Goal: Find specific page/section: Find specific page/section

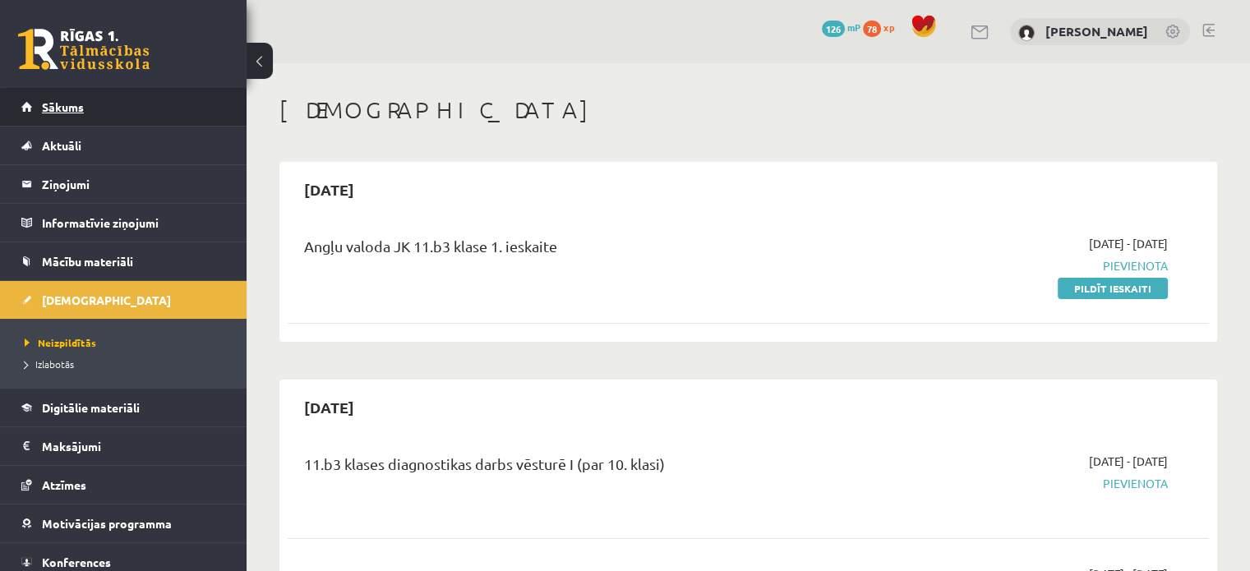
click at [70, 102] on span "Sākums" at bounding box center [63, 106] width 42 height 15
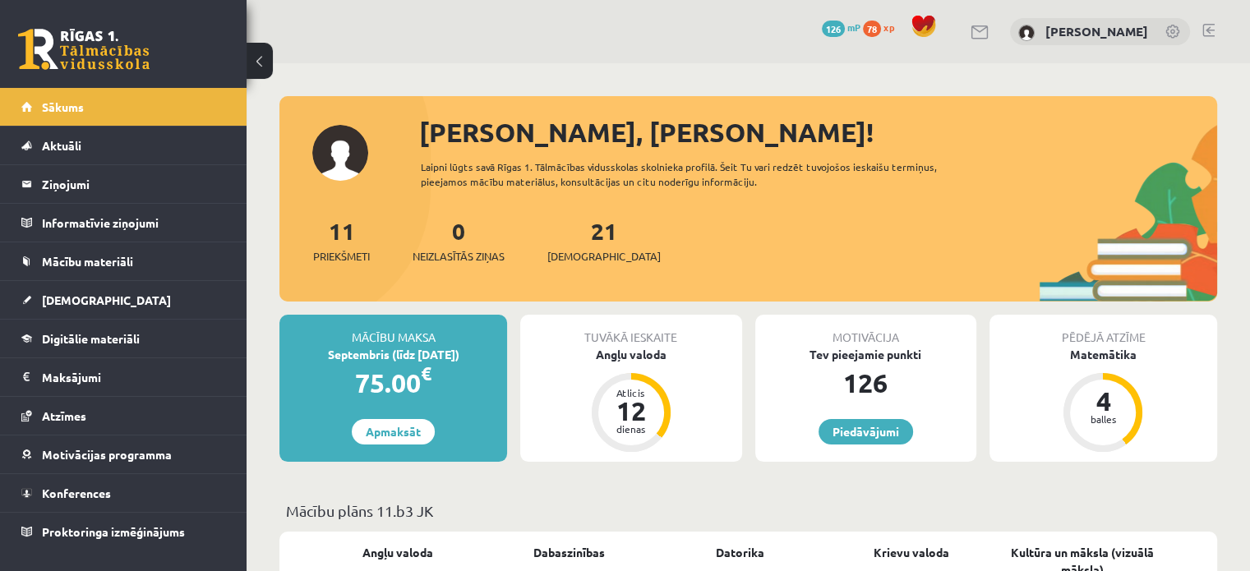
scroll to position [82, 0]
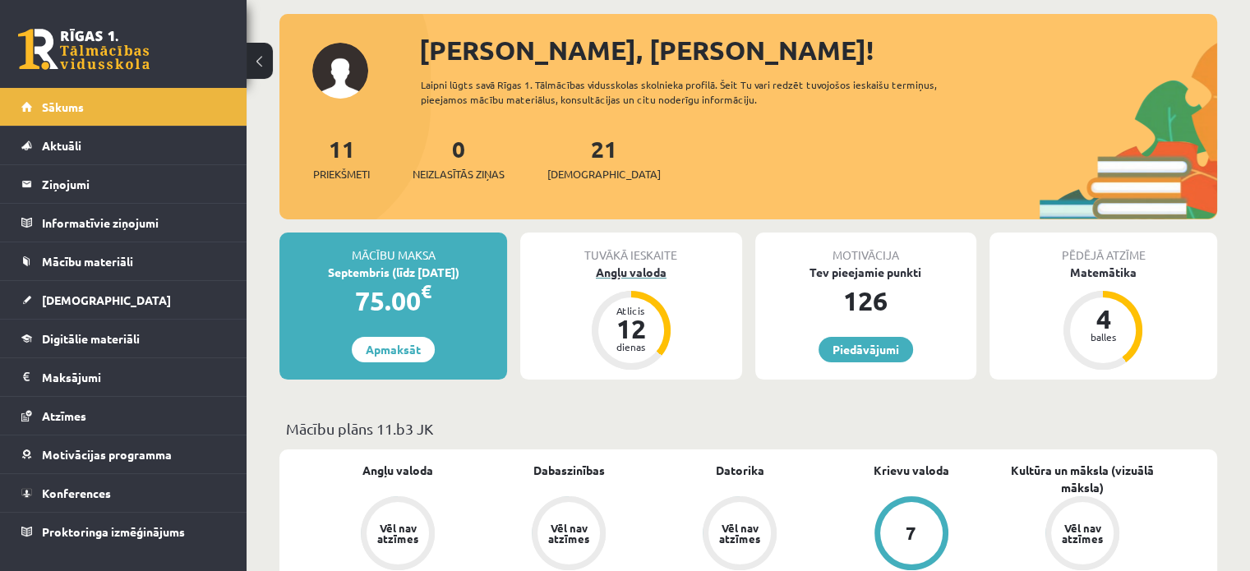
click at [622, 266] on div "Angļu valoda" at bounding box center [630, 272] width 221 height 17
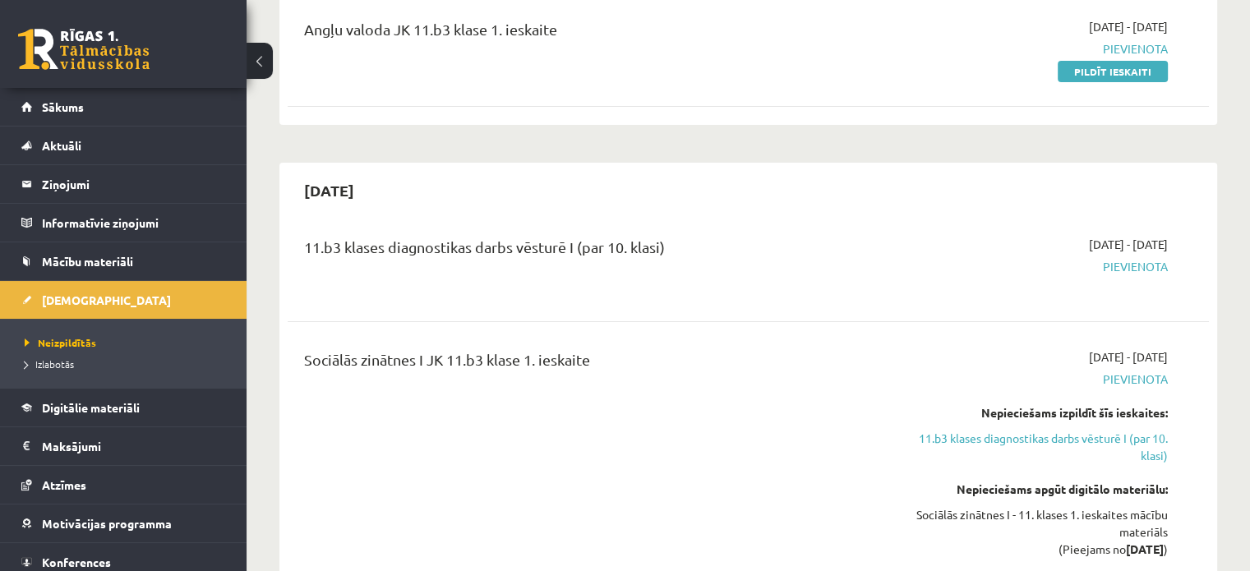
scroll to position [164, 0]
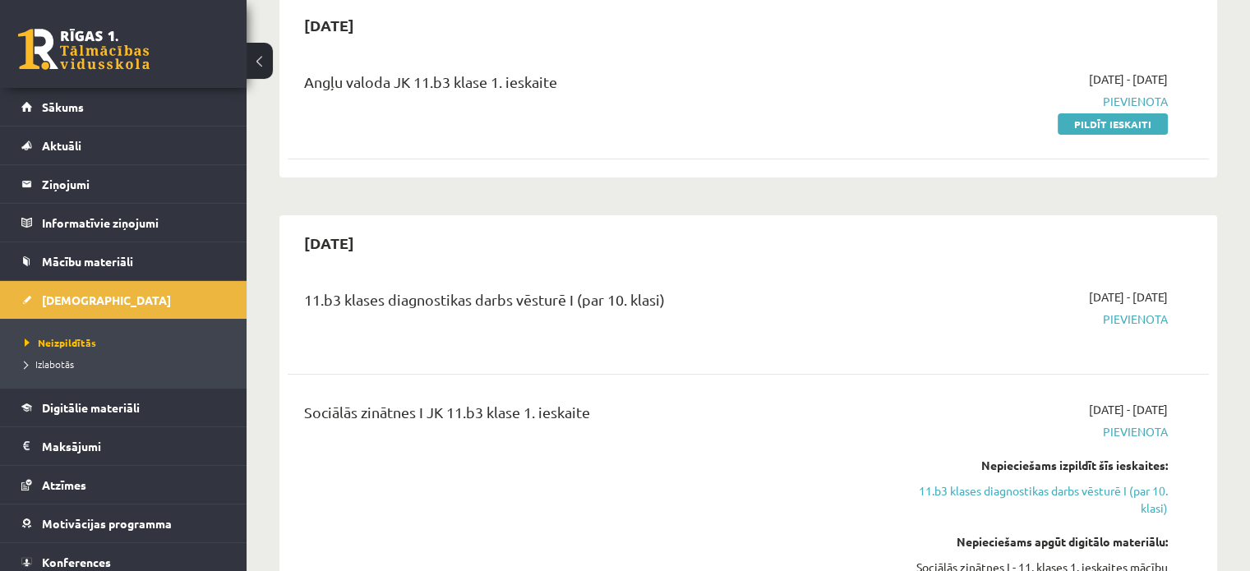
click at [77, 83] on div "0 Dāvanas 126 mP 78 xp" at bounding box center [123, 44] width 247 height 88
click at [127, 408] on span "Digitālie materiāli" at bounding box center [91, 407] width 98 height 15
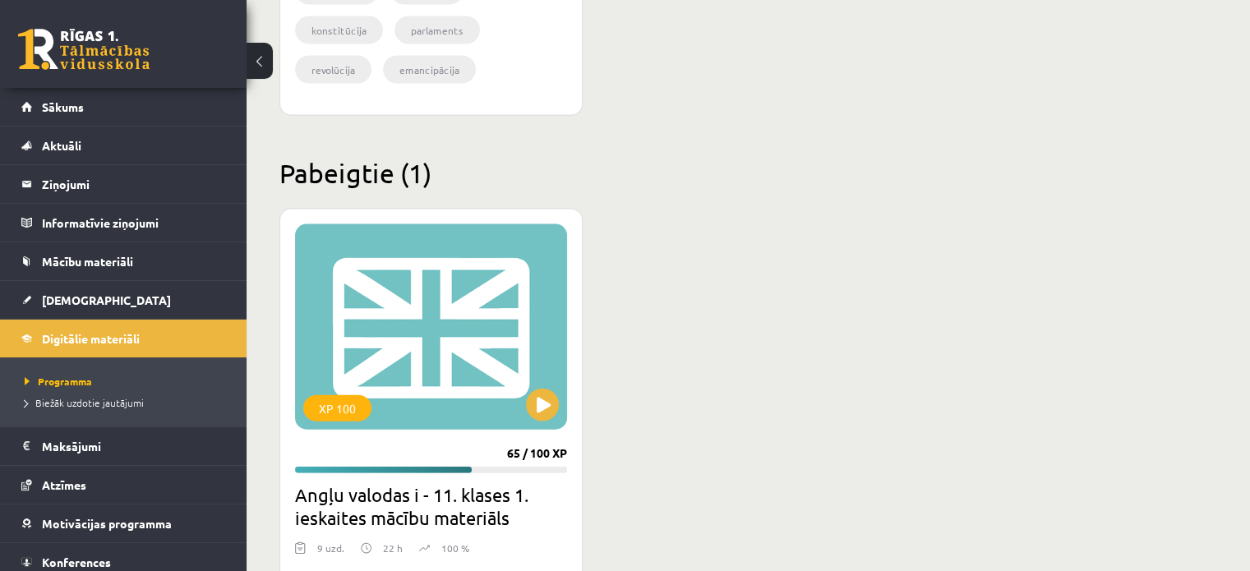
scroll to position [3320, 0]
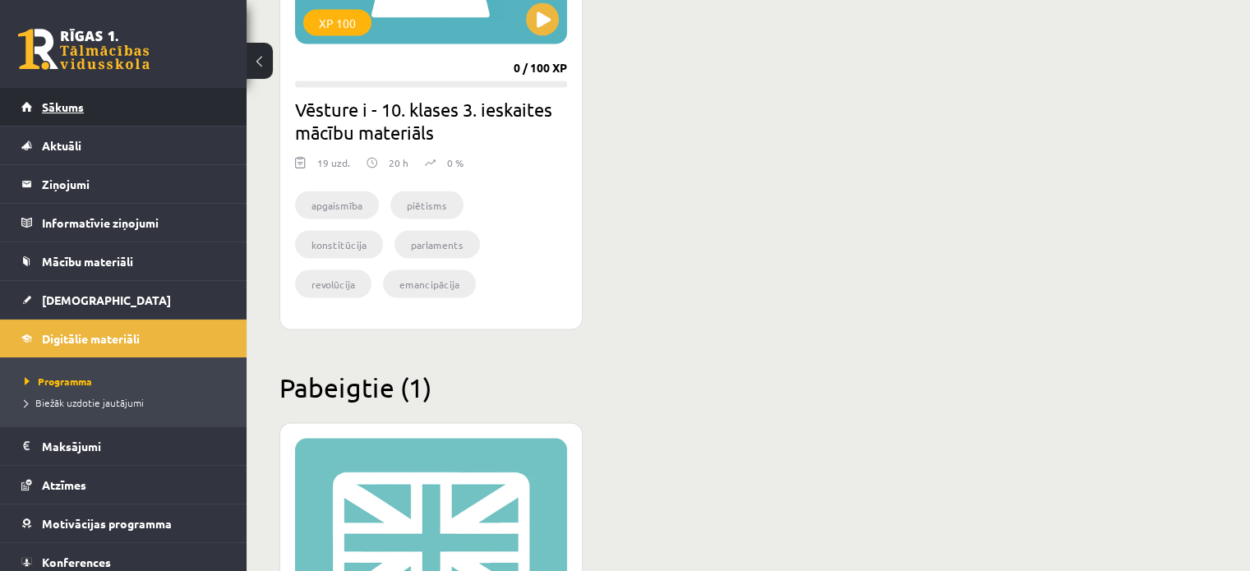
click at [104, 111] on link "Sākums" at bounding box center [123, 107] width 205 height 38
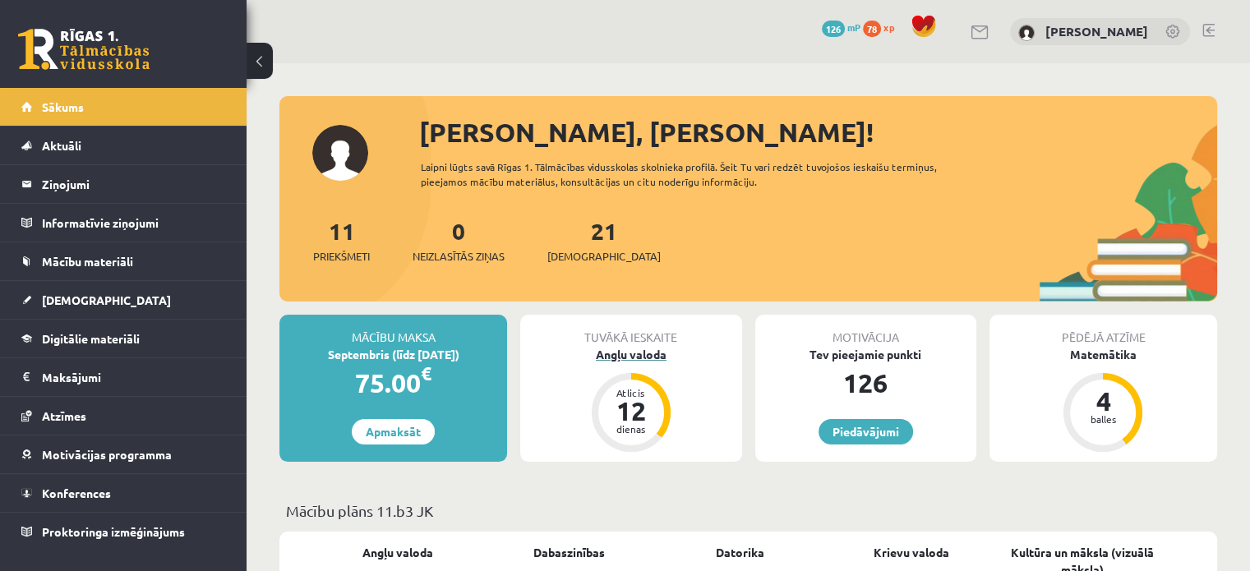
click at [609, 362] on div "Angļu valoda" at bounding box center [630, 354] width 221 height 17
